Goal: Check status: Check status

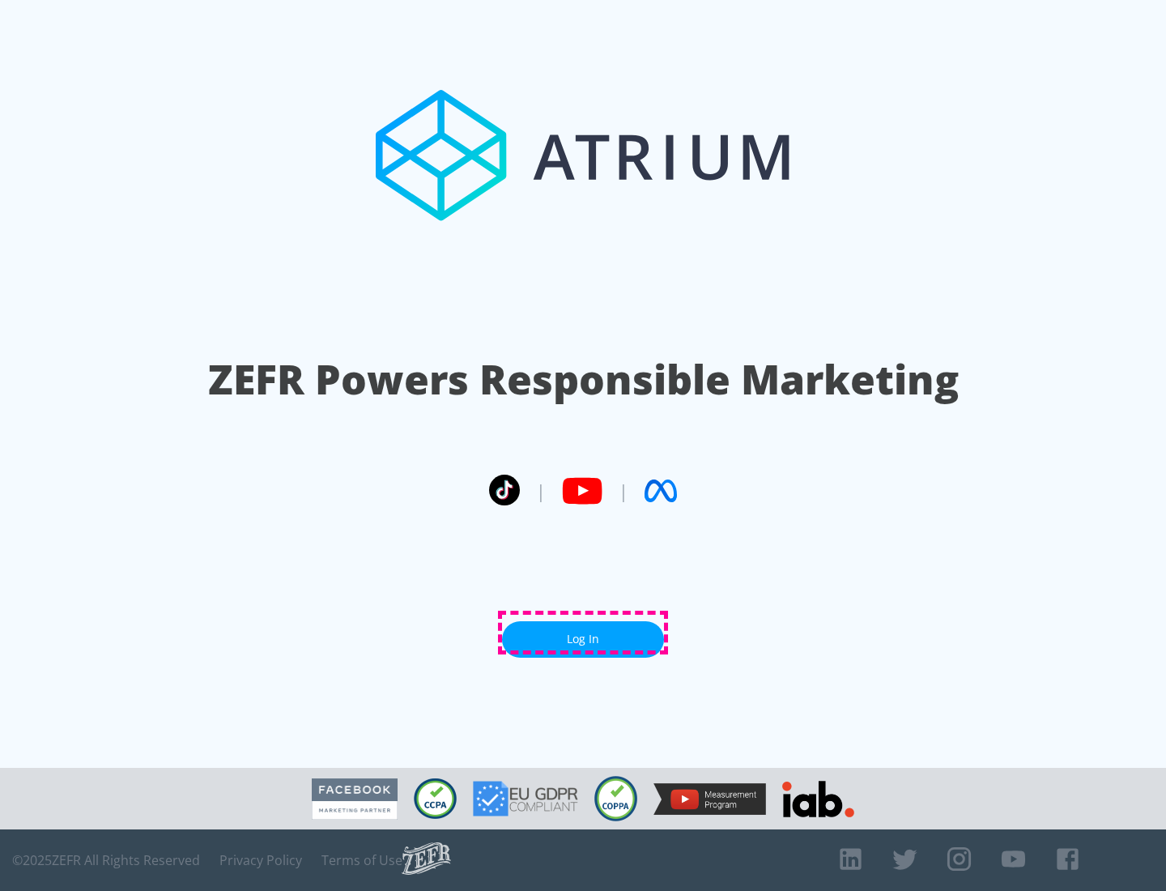
click at [583, 632] on link "Log In" at bounding box center [583, 639] width 162 height 36
